Goal: Information Seeking & Learning: Check status

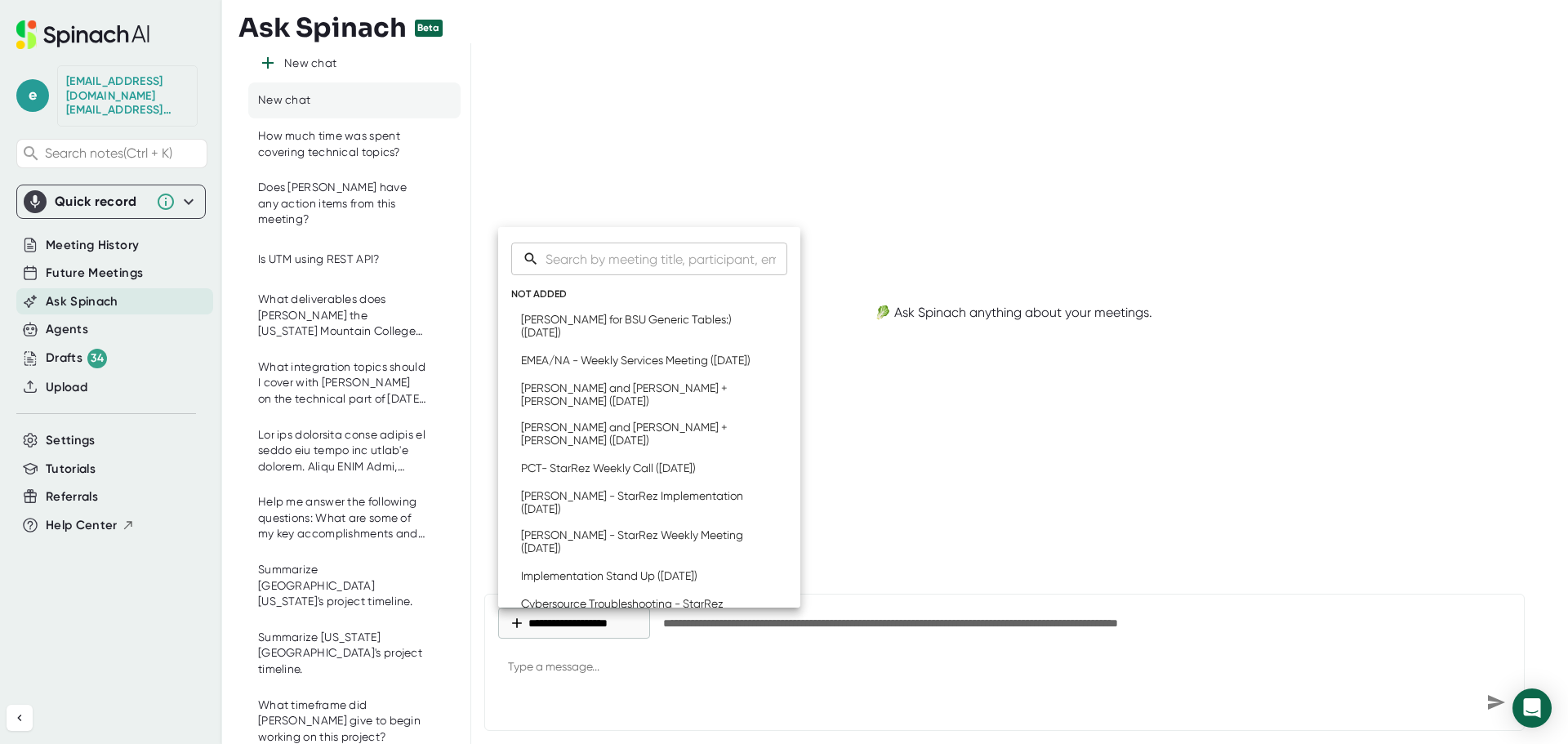
click at [90, 233] on div at bounding box center [784, 372] width 1568 height 744
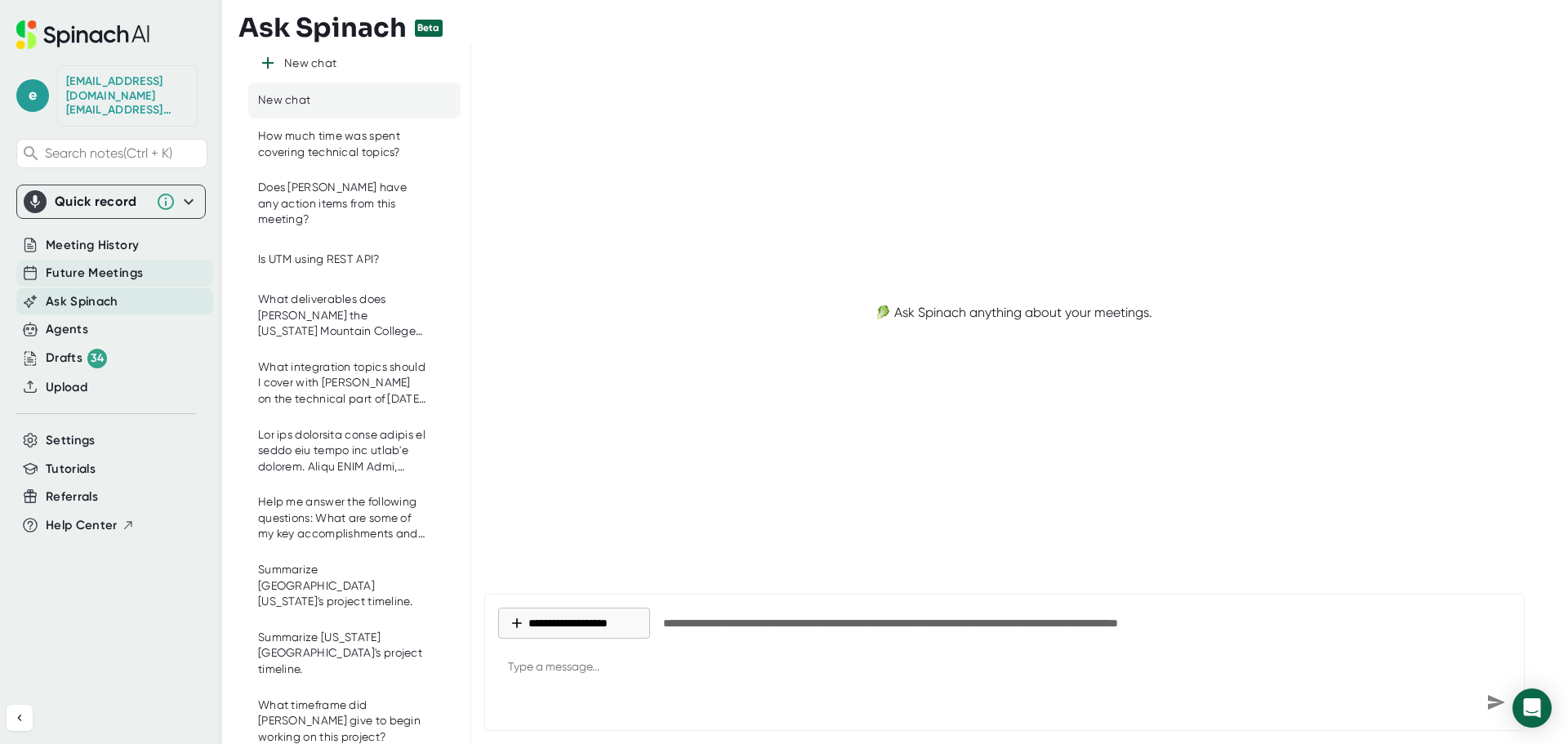
click at [88, 263] on span "Future Meetings" at bounding box center [94, 272] width 97 height 18
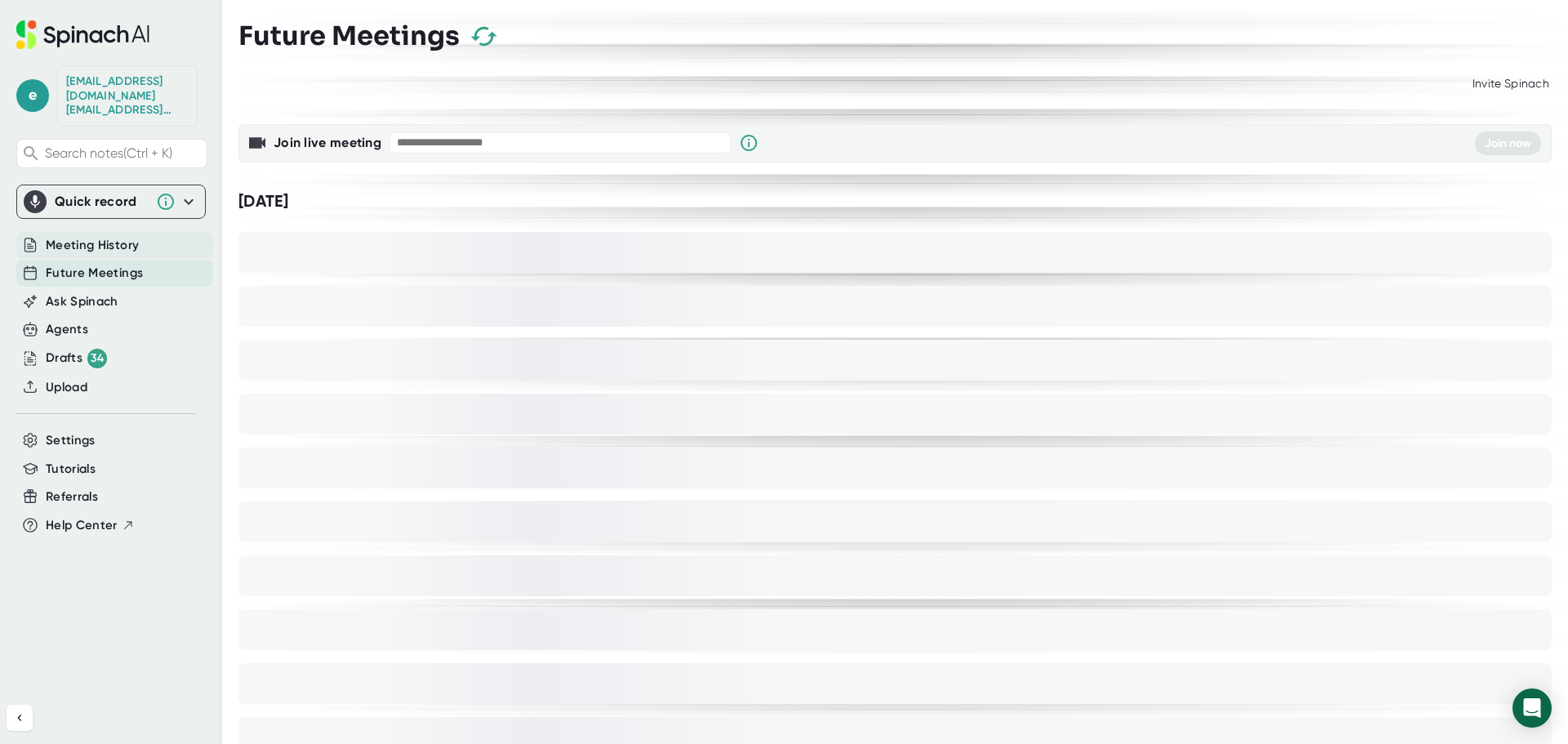
click at [85, 236] on span "Meeting History" at bounding box center [92, 245] width 94 height 18
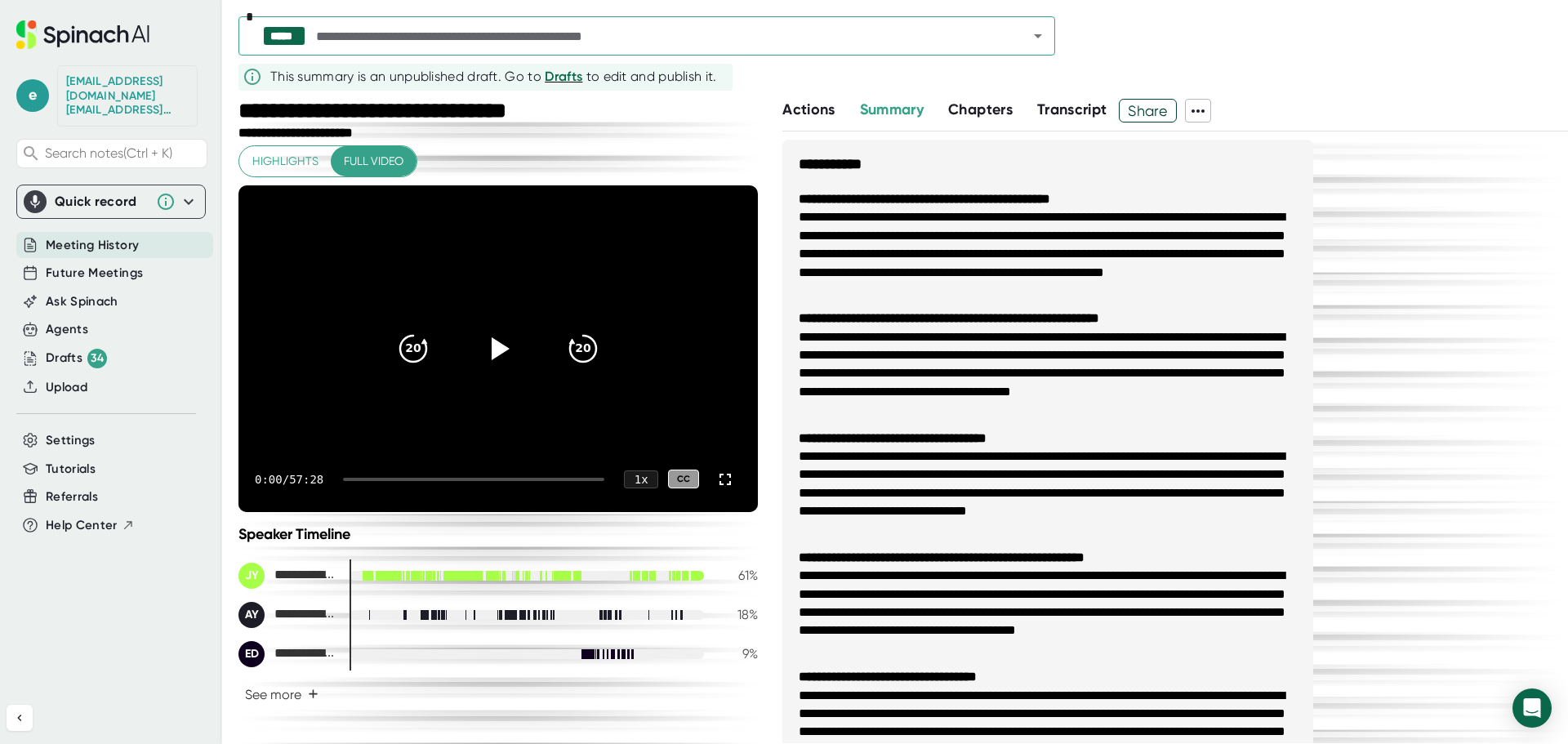
click at [1035, 37] on icon "Open" at bounding box center [1038, 36] width 19 height 19
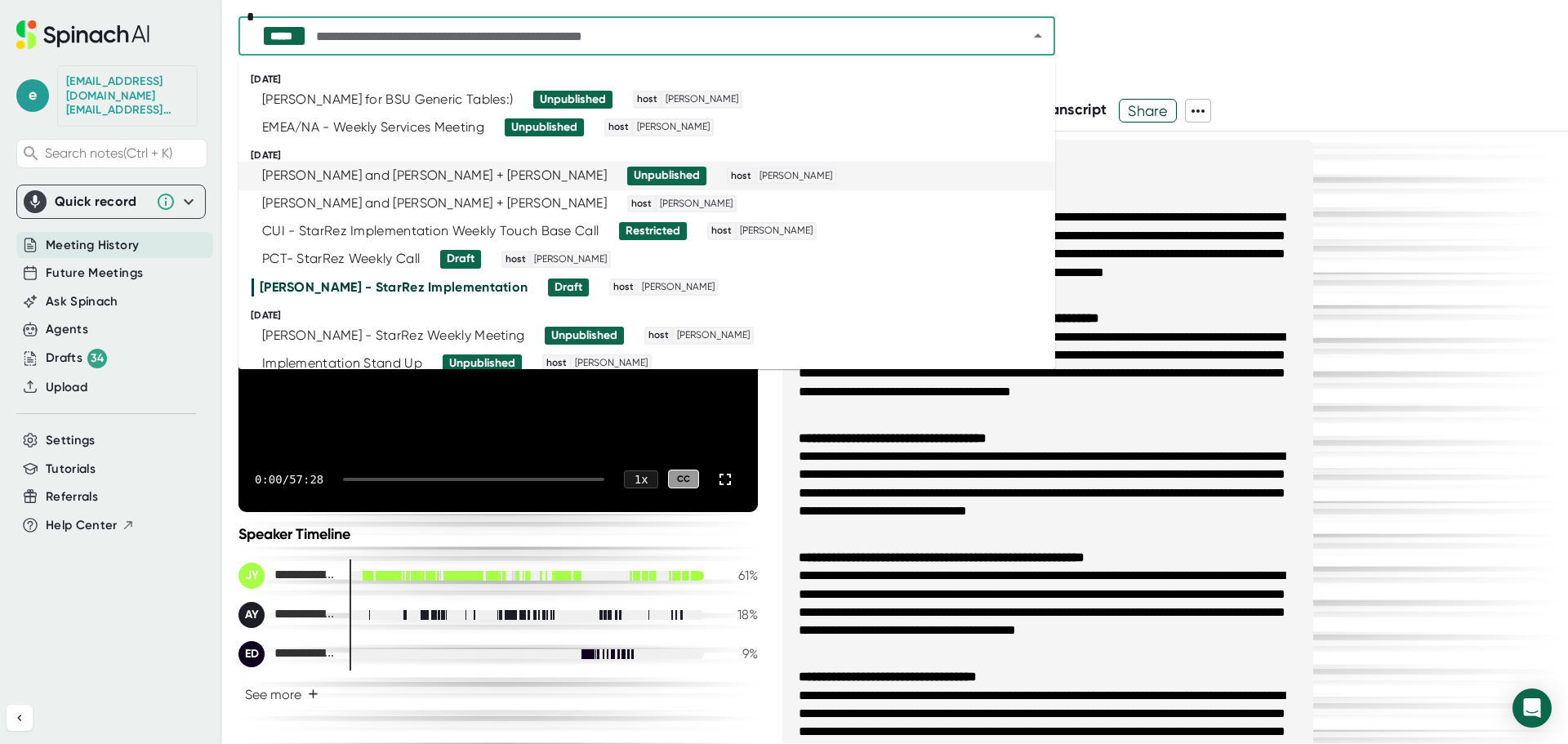
click at [370, 180] on div "[PERSON_NAME] and [PERSON_NAME] + [PERSON_NAME]" at bounding box center [434, 176] width 344 height 16
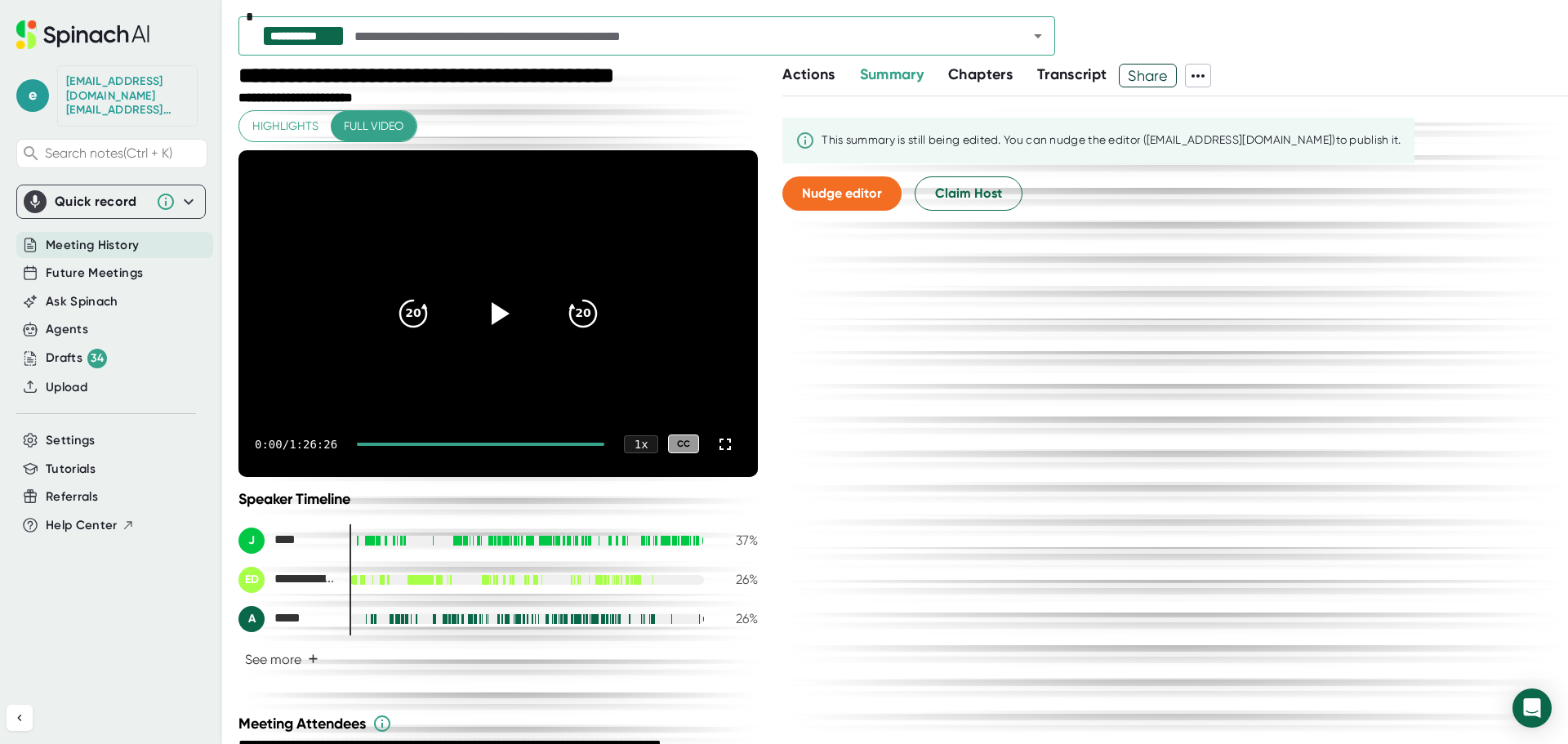
click at [559, 444] on div at bounding box center [481, 444] width 248 height 3
click at [556, 445] on div at bounding box center [474, 444] width 194 height 3
click at [546, 445] on div at bounding box center [471, 444] width 187 height 3
click at [486, 313] on icon at bounding box center [498, 313] width 41 height 41
click at [554, 445] on div at bounding box center [490, 444] width 227 height 3
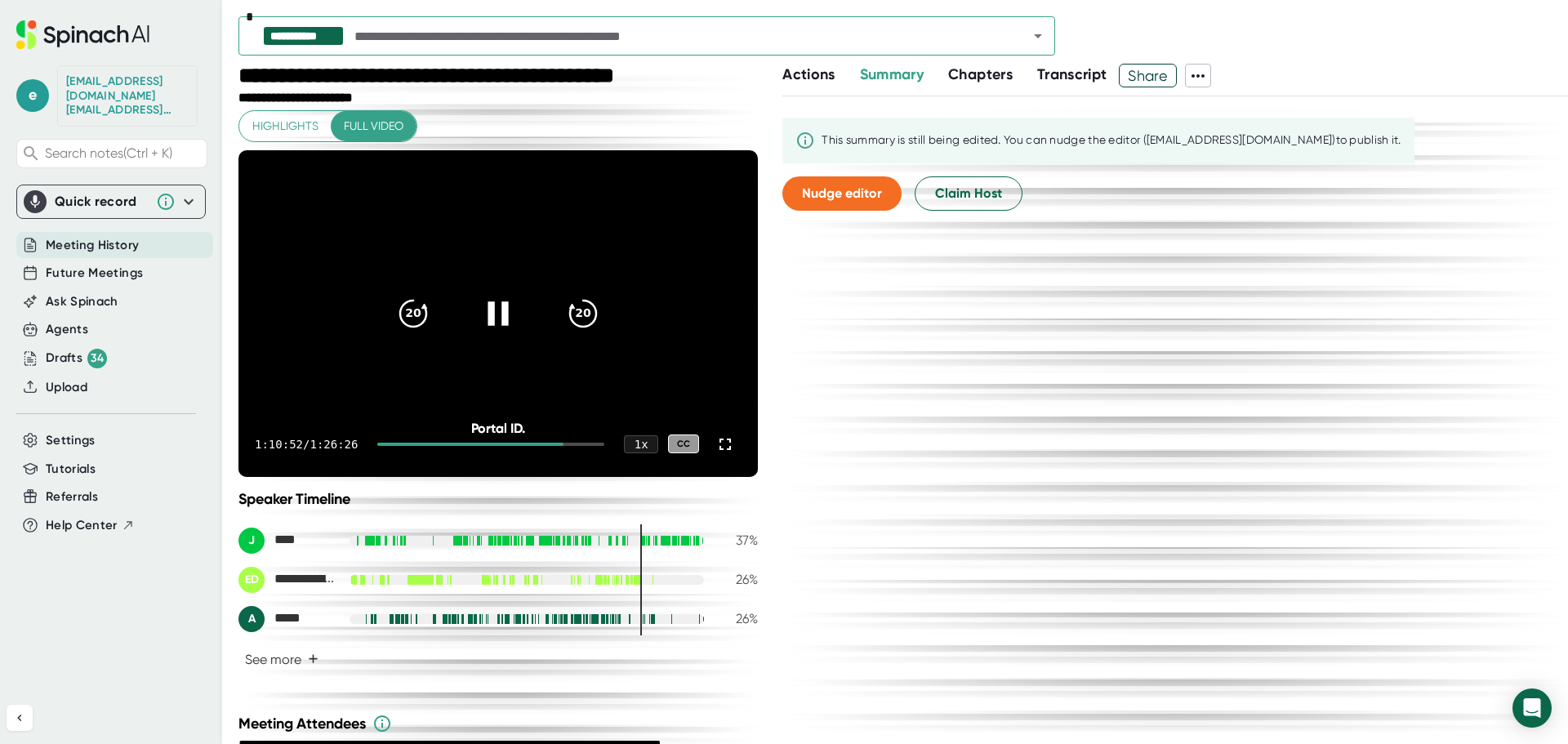
click at [559, 445] on div at bounding box center [490, 444] width 227 height 3
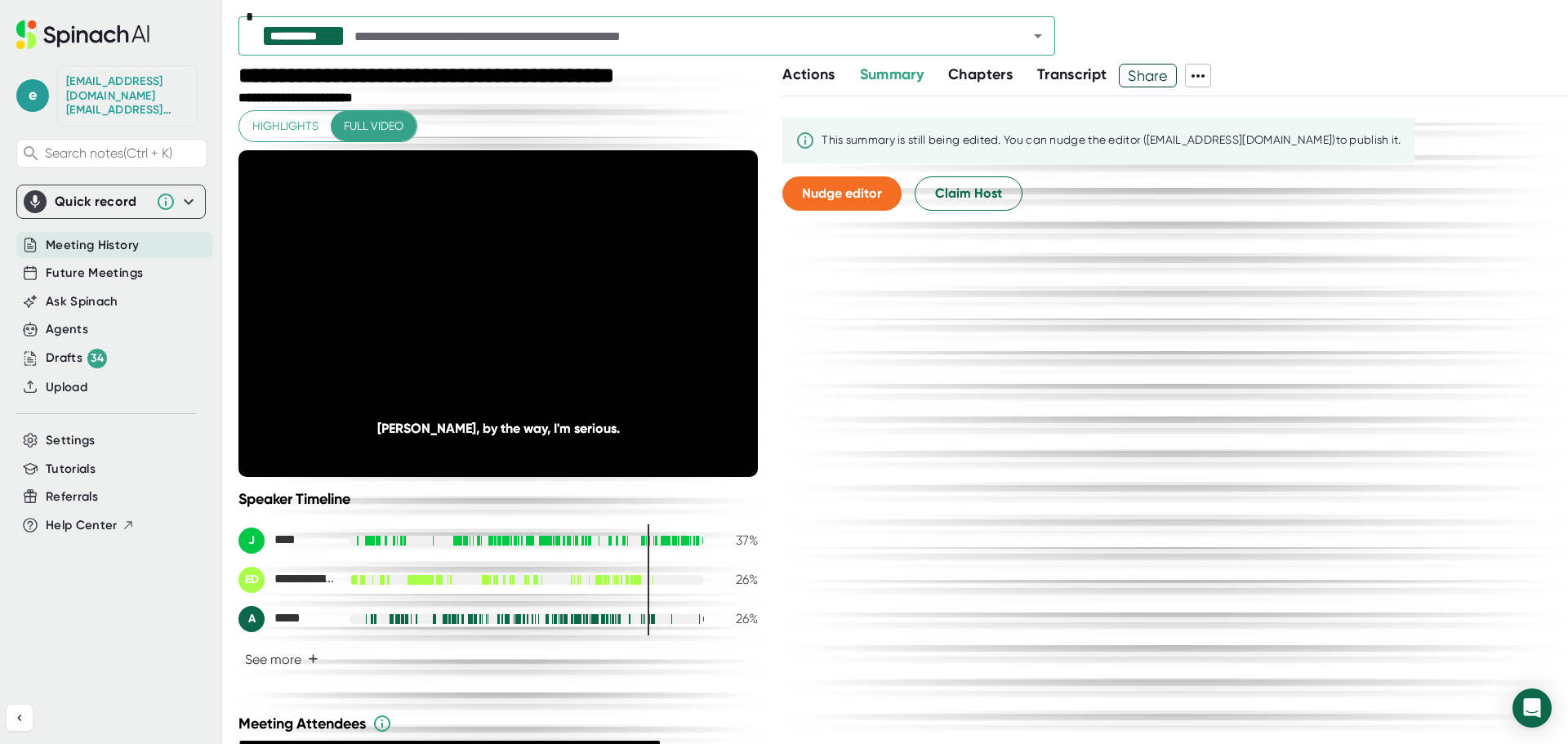
click at [564, 445] on div at bounding box center [490, 444] width 227 height 3
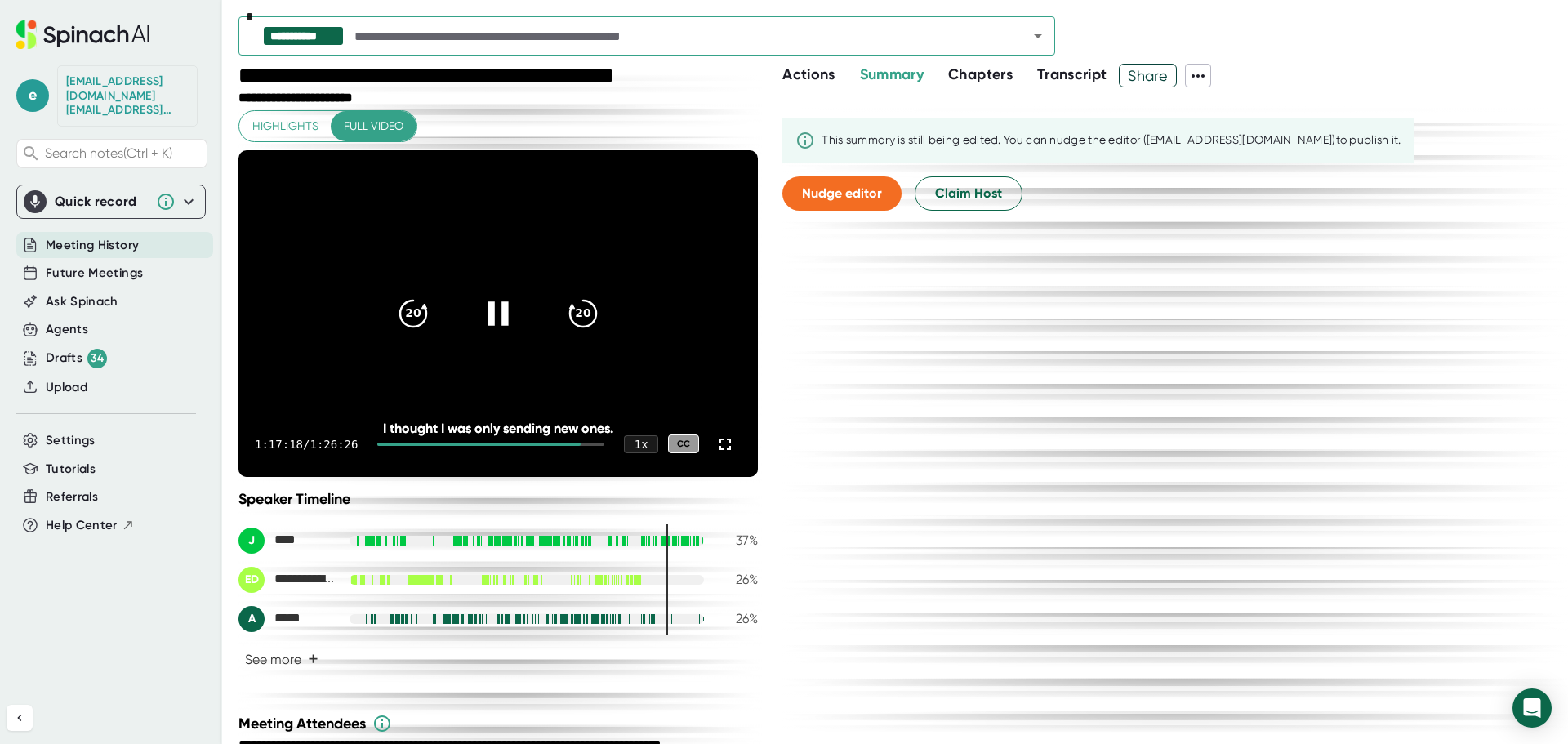
click at [488, 333] on div at bounding box center [498, 314] width 69 height 69
